Goal: Transaction & Acquisition: Purchase product/service

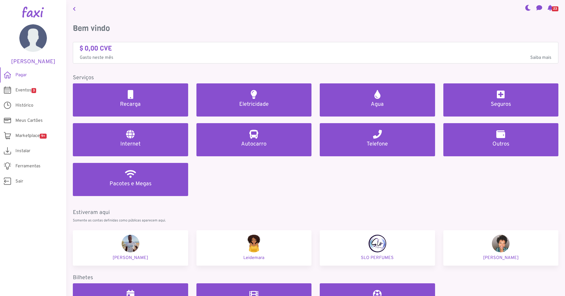
click at [127, 99] on link "Recarga" at bounding box center [130, 99] width 115 height 33
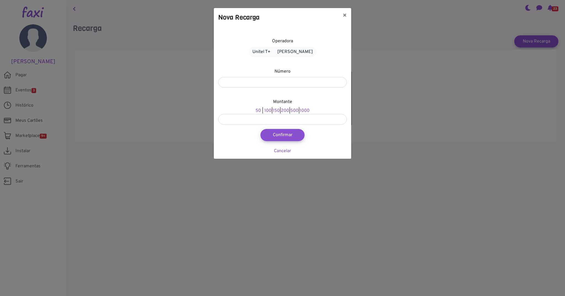
drag, startPoint x: 345, startPoint y: 14, endPoint x: 324, endPoint y: 17, distance: 21.1
click at [345, 14] on button "×" at bounding box center [344, 15] width 13 height 15
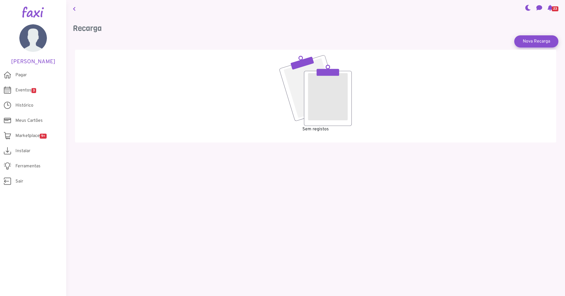
click at [98, 28] on h3 "Recarga" at bounding box center [316, 28] width 486 height 9
click at [33, 62] on h5 "Cynthia" at bounding box center [33, 62] width 50 height 7
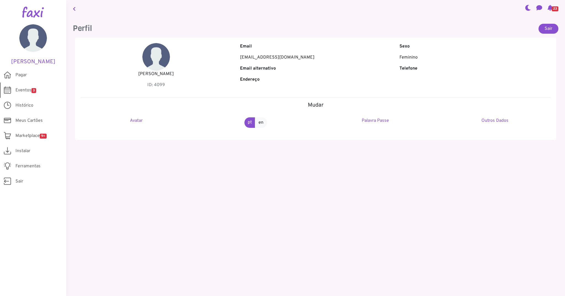
click at [23, 89] on span "Eventos 3" at bounding box center [25, 90] width 21 height 7
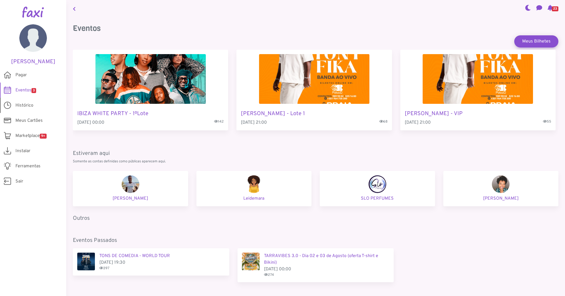
click at [22, 105] on span "Histórico" at bounding box center [24, 105] width 18 height 7
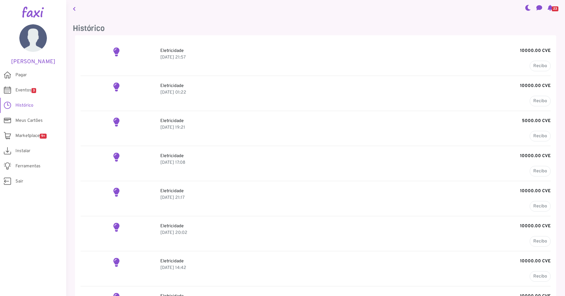
click at [38, 14] on img at bounding box center [33, 12] width 22 height 11
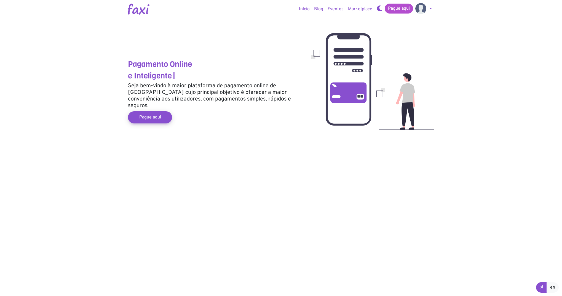
click at [395, 7] on link "Pague aqui" at bounding box center [399, 9] width 28 height 10
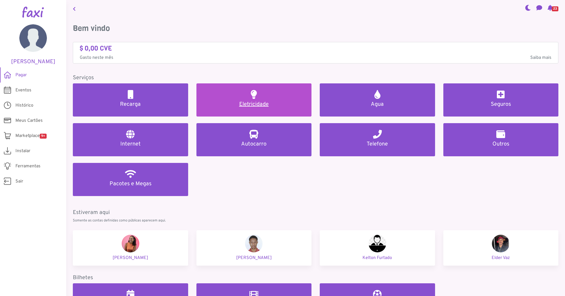
click at [255, 105] on h5 "Eletricidade" at bounding box center [254, 104] width 102 height 7
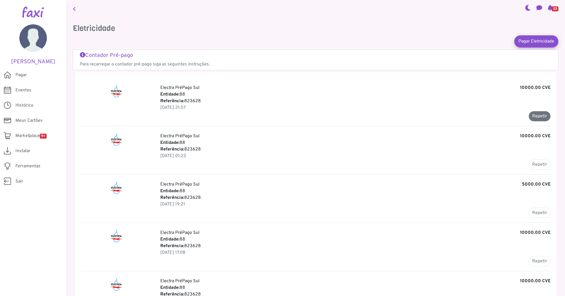
click at [542, 114] on button "Repetir" at bounding box center [540, 116] width 22 height 10
type input "******"
type input "********"
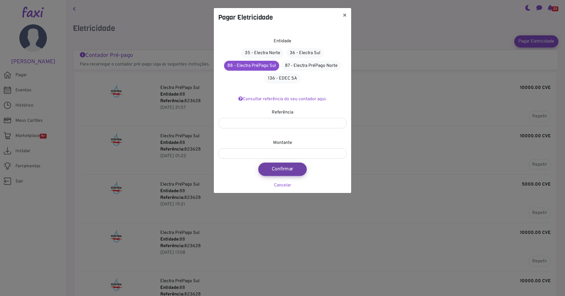
click at [283, 168] on button "Confirmar" at bounding box center [282, 169] width 49 height 13
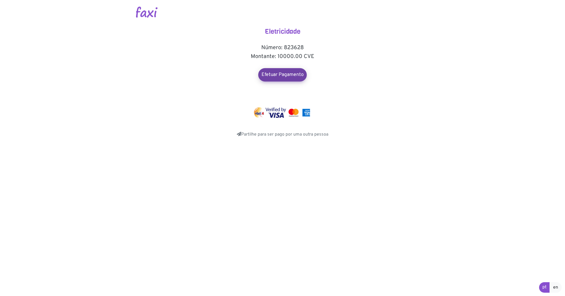
click at [288, 75] on link "Efetuar Pagamento" at bounding box center [282, 74] width 49 height 13
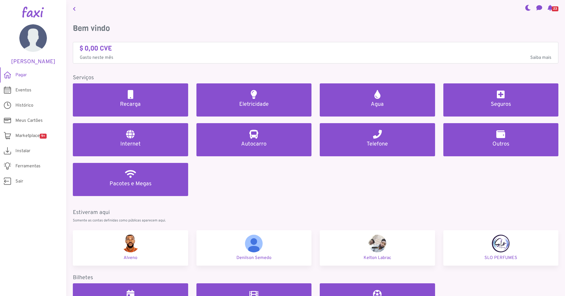
drag, startPoint x: 256, startPoint y: 103, endPoint x: 250, endPoint y: 103, distance: 5.5
click at [256, 103] on h5 "Eletricidade" at bounding box center [254, 104] width 102 height 7
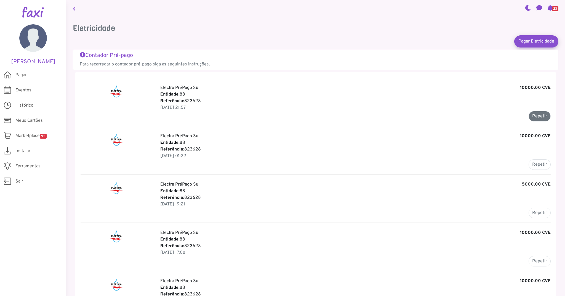
click at [536, 118] on button "Repetir" at bounding box center [540, 116] width 22 height 10
type input "******"
type input "********"
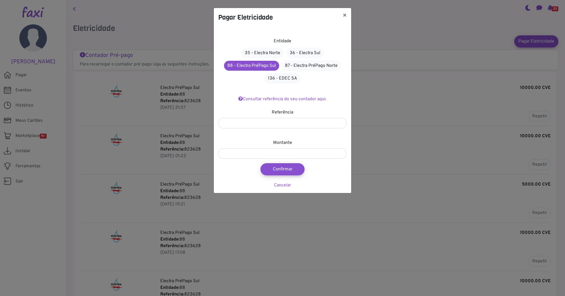
drag, startPoint x: 283, startPoint y: 169, endPoint x: 265, endPoint y: 161, distance: 20.6
click at [284, 169] on button "Confirmar" at bounding box center [283, 169] width 44 height 12
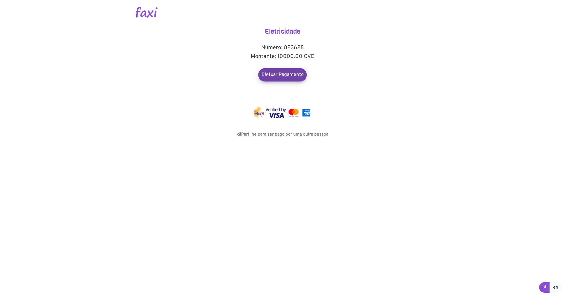
click at [293, 76] on link "Efetuar Pagamento" at bounding box center [282, 74] width 49 height 13
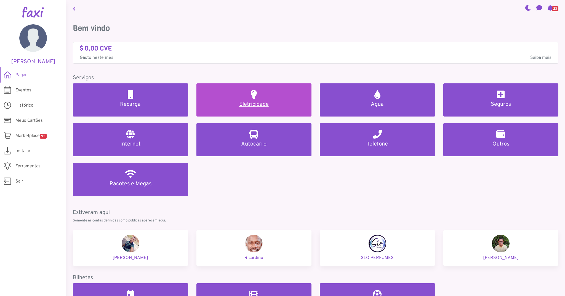
click at [253, 102] on h5 "Eletricidade" at bounding box center [254, 104] width 102 height 7
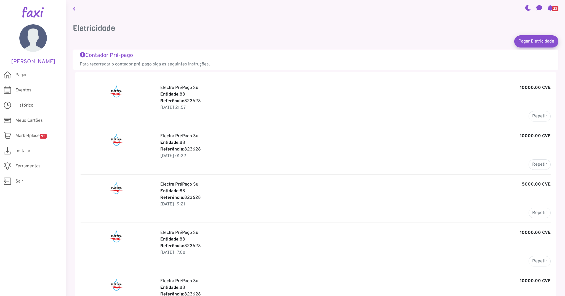
drag, startPoint x: 201, startPoint y: 100, endPoint x: 185, endPoint y: 100, distance: 15.2
click at [185, 100] on p "Referência: 823628" at bounding box center [355, 101] width 391 height 7
copy p "Referência: 823628"
